Goal: Information Seeking & Learning: Find specific fact

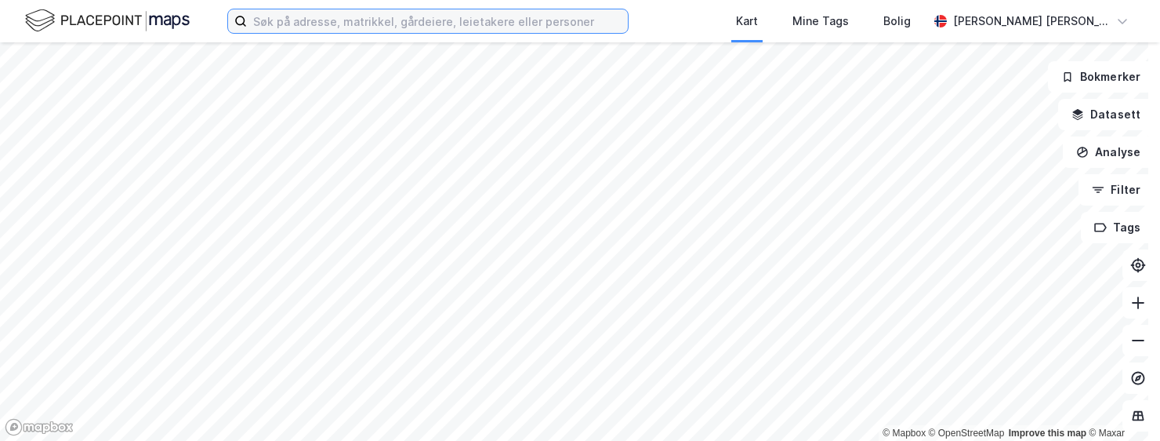
click at [467, 20] on input at bounding box center [437, 21] width 381 height 24
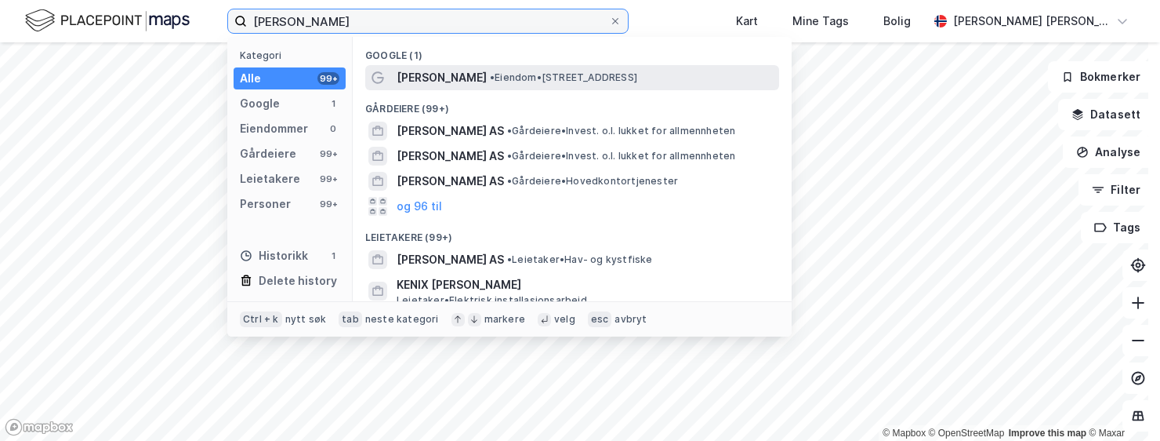
type input "[PERSON_NAME]"
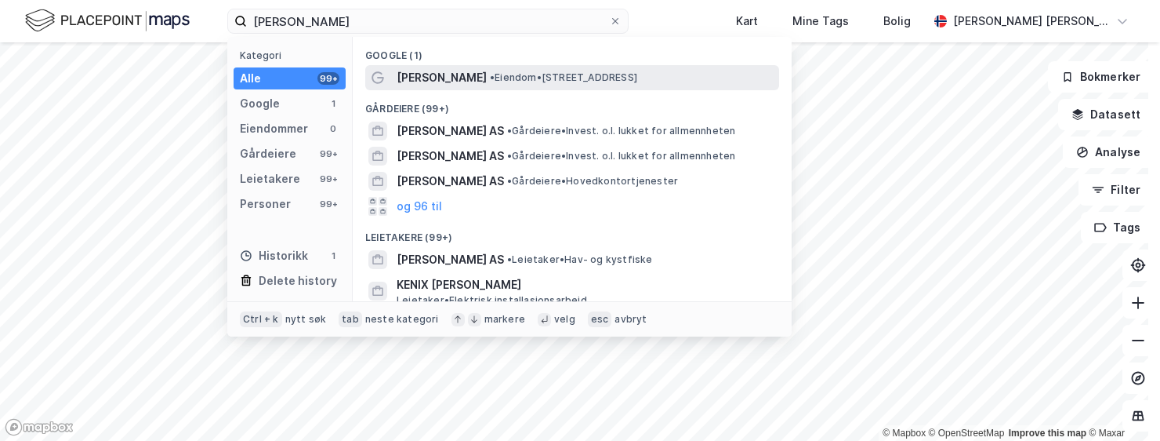
click at [455, 79] on span "[PERSON_NAME]" at bounding box center [442, 77] width 90 height 19
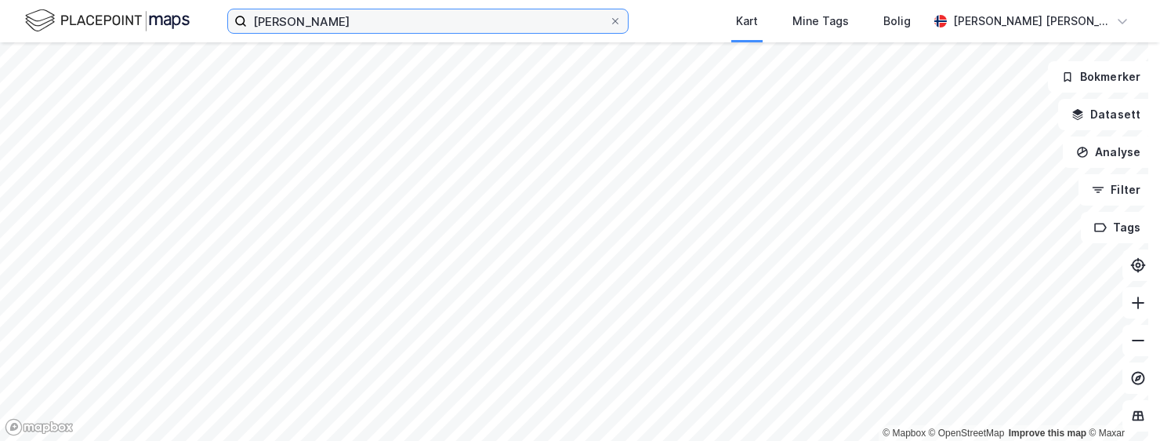
click at [393, 24] on input "[PERSON_NAME]" at bounding box center [428, 21] width 362 height 24
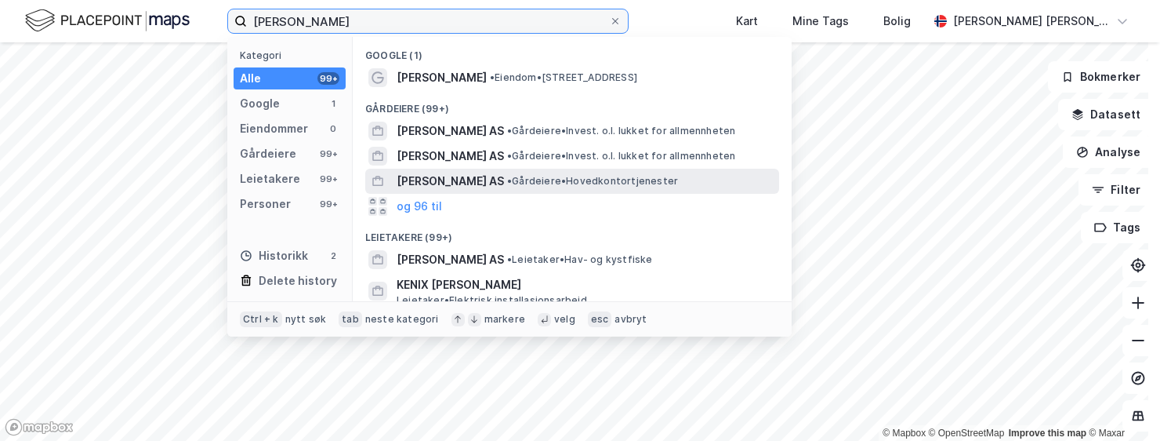
scroll to position [157, 0]
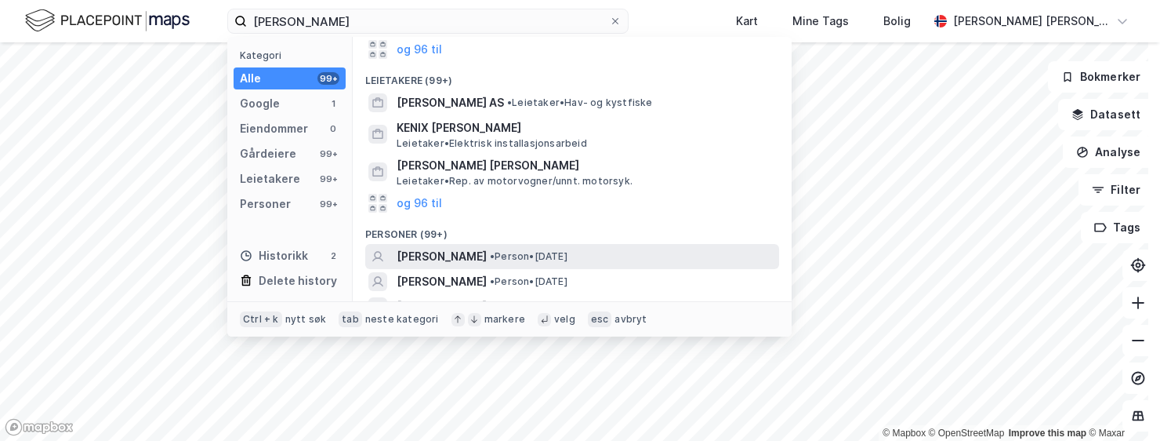
click at [487, 257] on span "[PERSON_NAME]" at bounding box center [442, 256] width 90 height 19
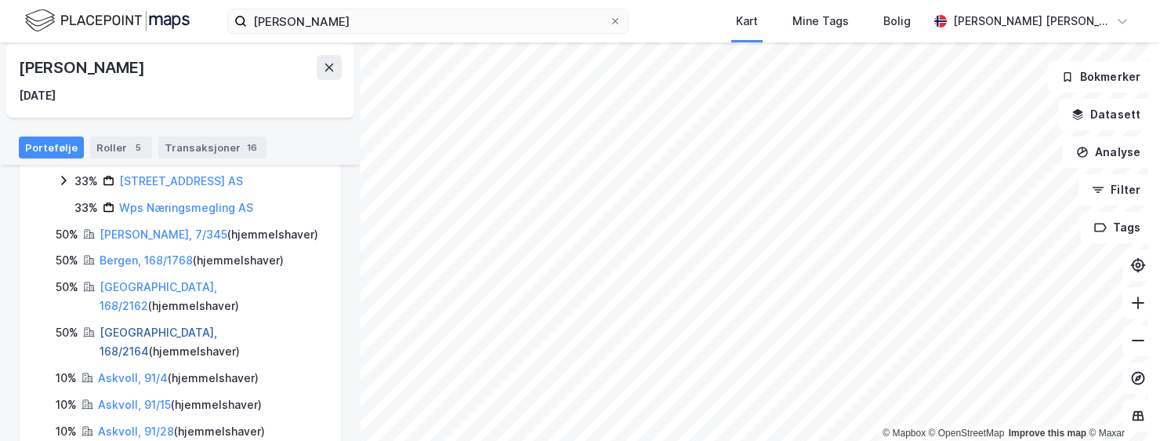
scroll to position [151, 0]
